Goal: Navigation & Orientation: Go to known website

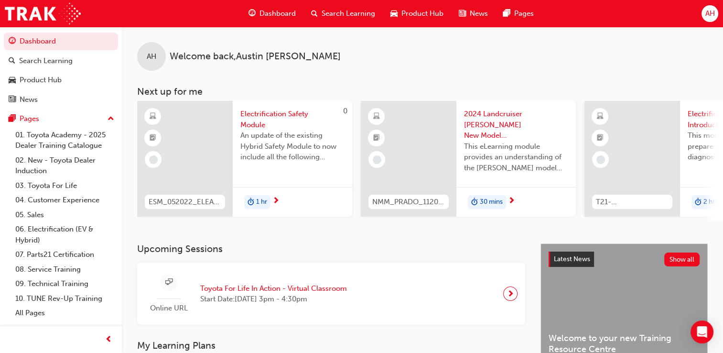
click at [709, 18] on span "AH" at bounding box center [710, 13] width 10 height 11
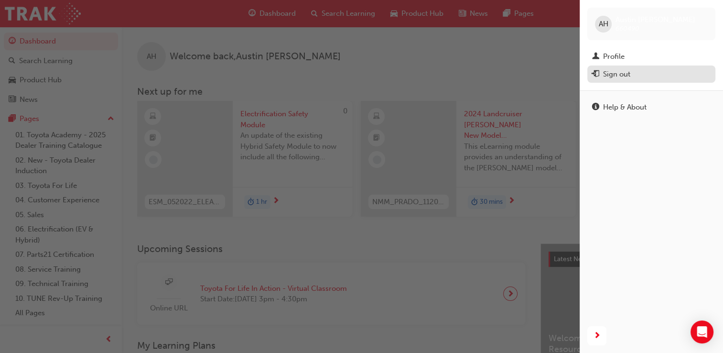
click at [633, 81] on button "Sign out" at bounding box center [651, 74] width 128 height 18
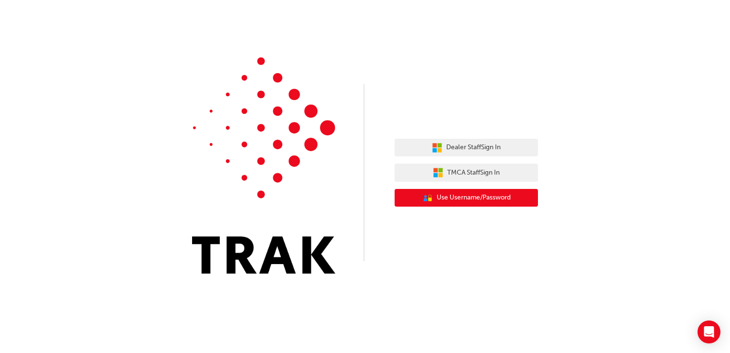
click at [455, 201] on span "Use Username/Password" at bounding box center [474, 197] width 74 height 11
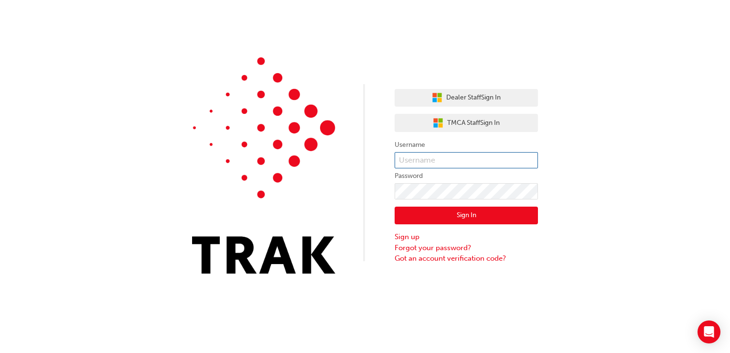
click at [408, 164] on input "text" at bounding box center [466, 160] width 143 height 16
type input "[PERSON_NAME].[PERSON_NAME]"
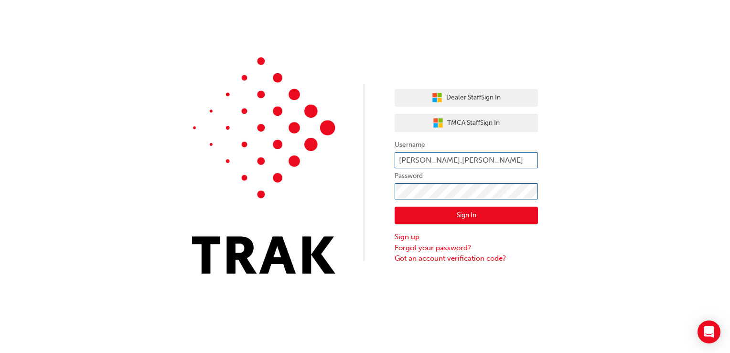
click button "Sign In" at bounding box center [466, 215] width 143 height 18
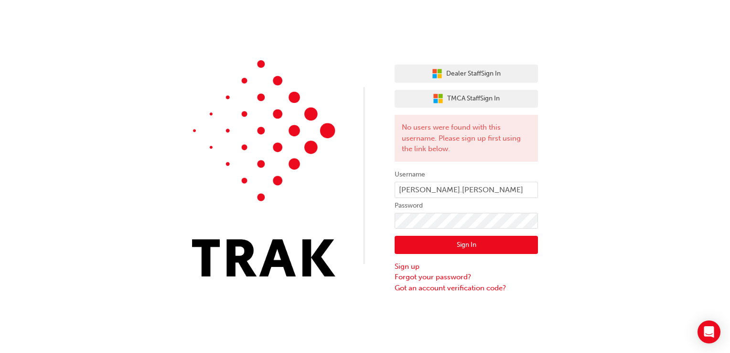
click at [450, 210] on label "Password" at bounding box center [466, 205] width 143 height 11
click button "Sign In" at bounding box center [466, 245] width 143 height 18
click at [453, 186] on input "[PERSON_NAME].[PERSON_NAME]" at bounding box center [466, 190] width 143 height 16
type input "s"
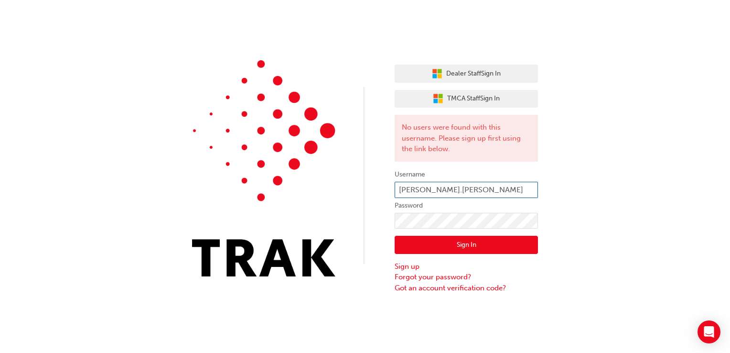
type input "[PERSON_NAME].[PERSON_NAME]"
click at [640, 162] on div "Dealer Staff Sign In TMCA Staff Sign In No users were found with this username.…" at bounding box center [365, 146] width 730 height 293
click at [484, 246] on button "Sign In" at bounding box center [466, 245] width 143 height 18
click at [400, 192] on input "[PERSON_NAME].[PERSON_NAME]" at bounding box center [466, 190] width 143 height 16
type input "[PERSON_NAME].[PERSON_NAME]"
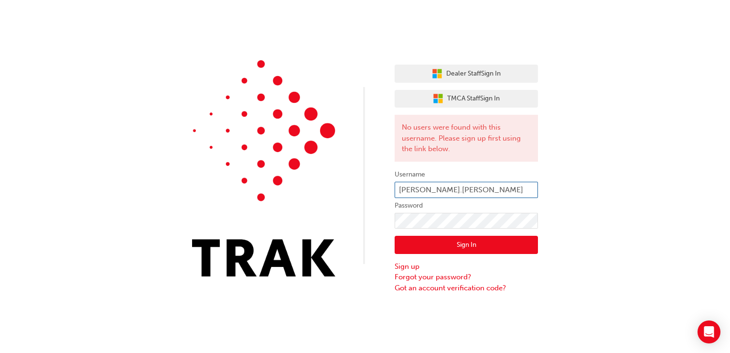
click button "Sign In" at bounding box center [466, 245] width 143 height 18
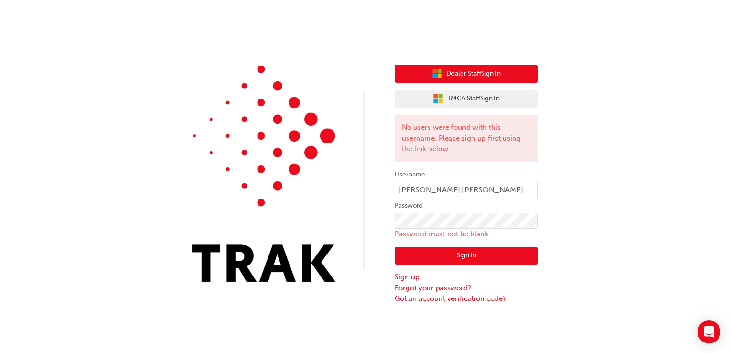
click at [443, 69] on button "Dealer Staff Sign In" at bounding box center [466, 74] width 143 height 18
